Goal: Task Accomplishment & Management: Manage account settings

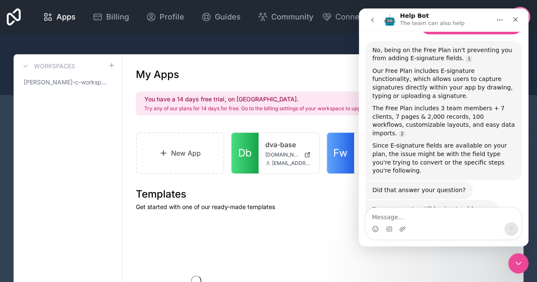
scroll to position [991, 0]
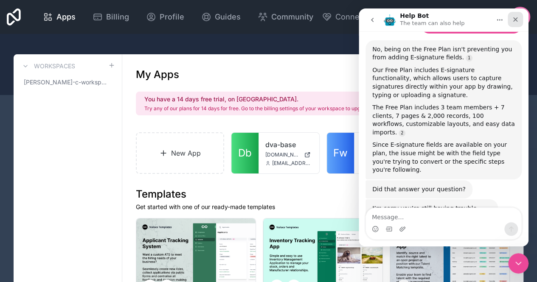
click at [516, 15] on div "Close" at bounding box center [515, 19] width 15 height 15
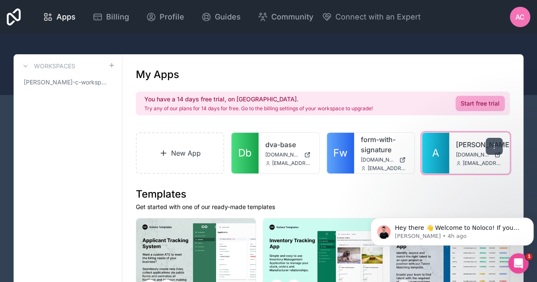
click at [494, 146] on icon at bounding box center [494, 146] width 0 height 0
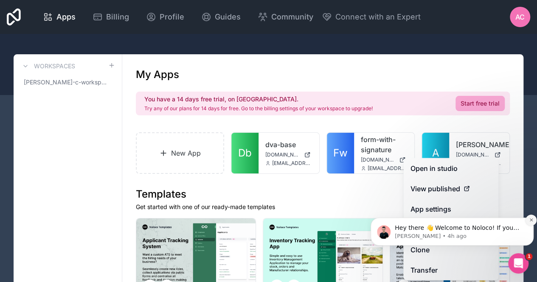
click at [530, 219] on icon "Dismiss notification" at bounding box center [531, 220] width 5 height 5
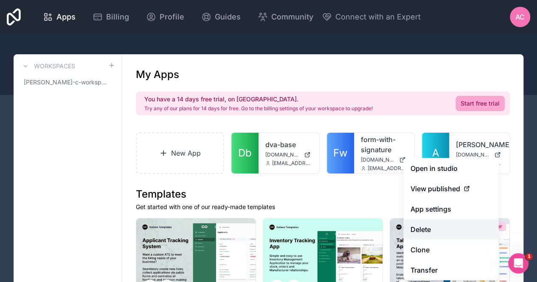
click at [436, 232] on button "Delete" at bounding box center [450, 230] width 95 height 20
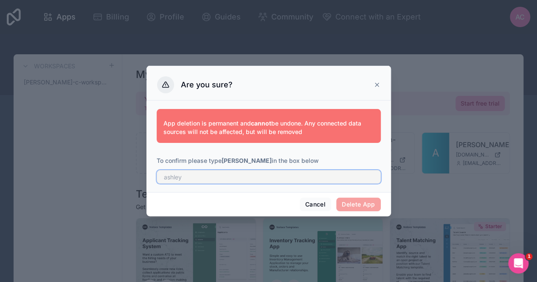
click at [275, 180] on input "text" at bounding box center [269, 177] width 224 height 14
type input "ashley"
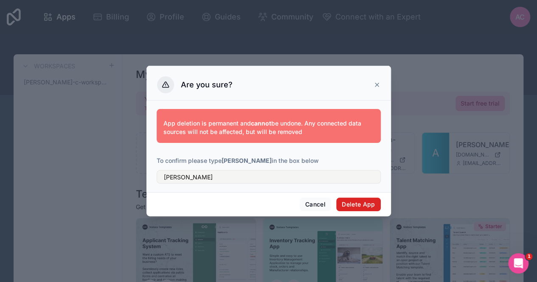
click at [370, 204] on button "Delete App" at bounding box center [358, 205] width 45 height 14
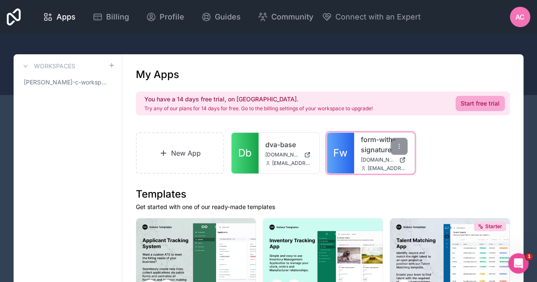
click at [383, 153] on link "form-with-signature" at bounding box center [384, 145] width 47 height 20
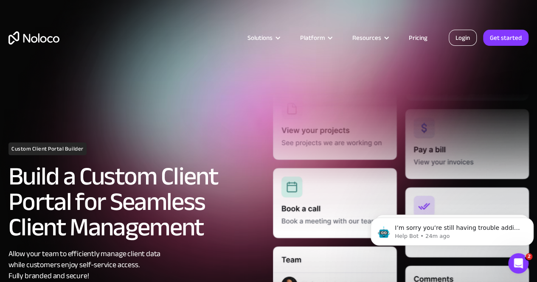
click at [459, 36] on link "Login" at bounding box center [463, 38] width 28 height 16
